Goal: Task Accomplishment & Management: Use online tool/utility

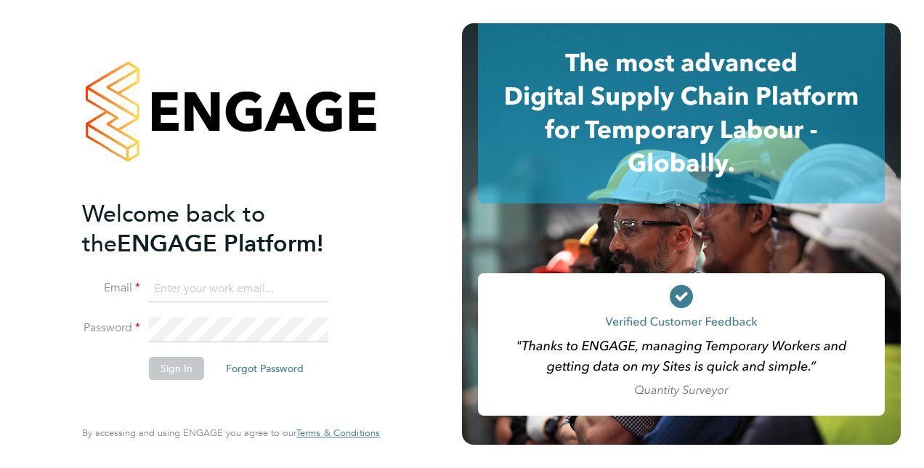
type input "[PERSON_NAME][EMAIL_ADDRESS][PERSON_NAME][DOMAIN_NAME]"
click at [187, 365] on button "Sign In" at bounding box center [176, 368] width 55 height 23
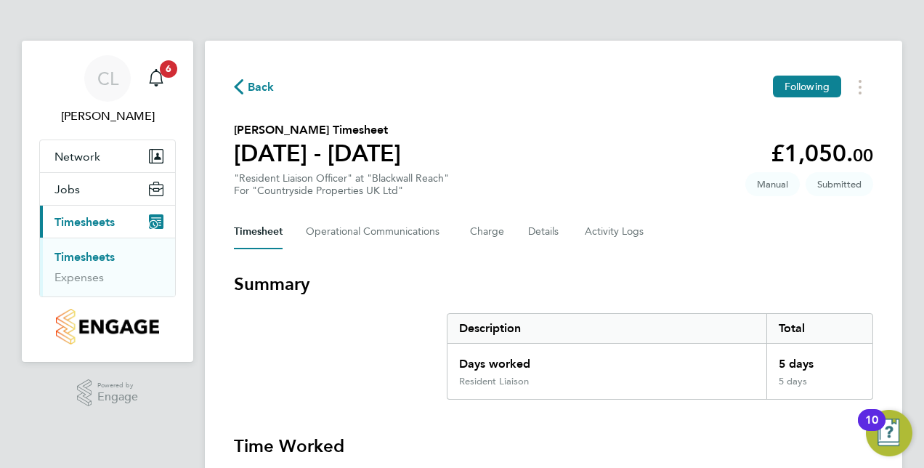
click at [602, 158] on section "[PERSON_NAME] Timesheet [DATE] - [DATE] £1,050. 00 "Resident Liaison Officer" a…" at bounding box center [553, 159] width 639 height 76
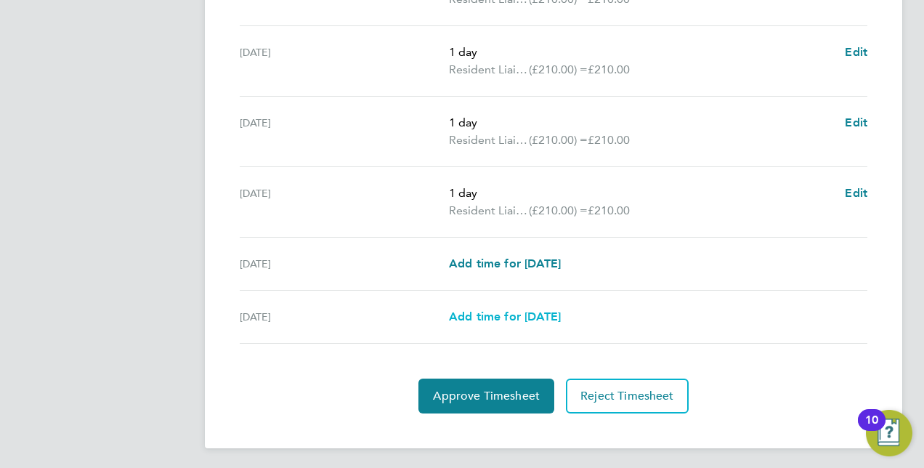
scroll to position [591, 0]
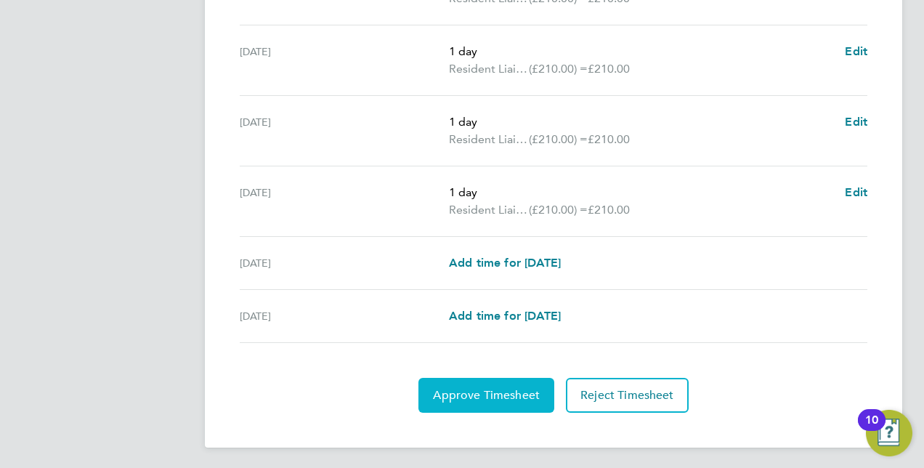
click at [487, 384] on button "Approve Timesheet" at bounding box center [486, 395] width 136 height 35
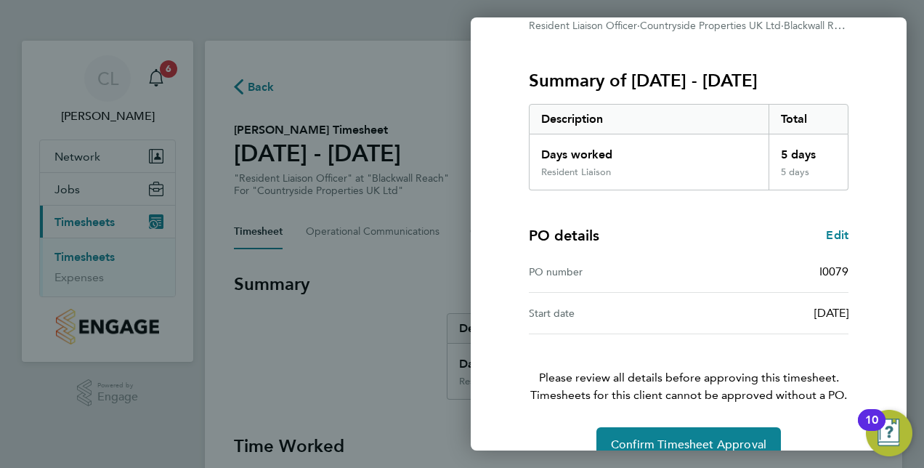
scroll to position [185, 0]
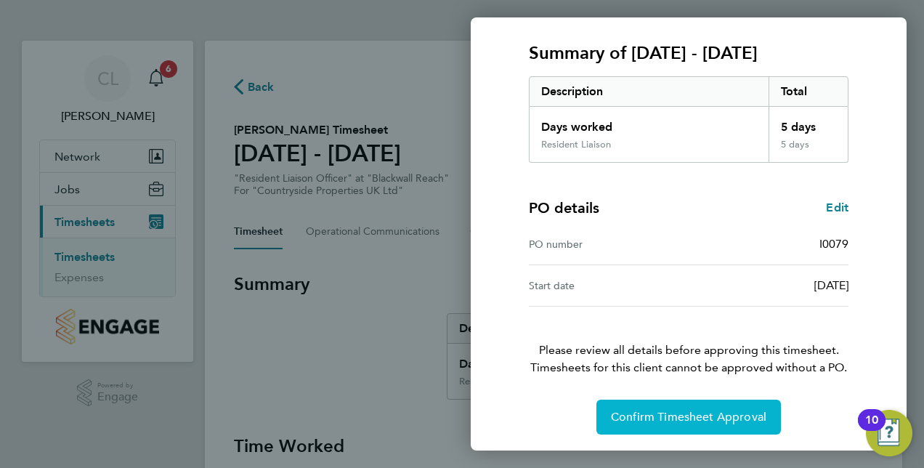
click at [697, 417] on span "Confirm Timesheet Approval" at bounding box center [688, 417] width 155 height 15
